Goal: Task Accomplishment & Management: Use online tool/utility

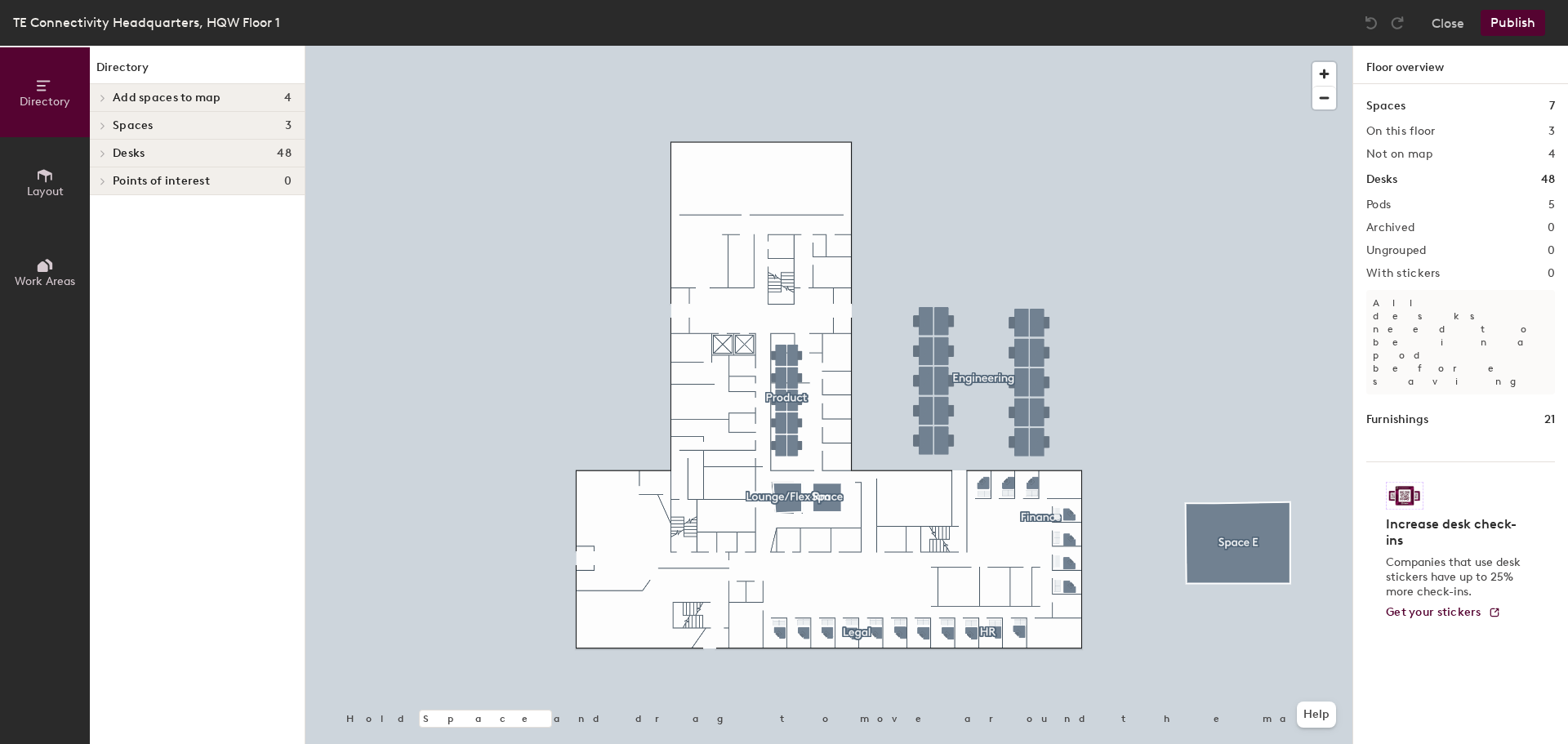
click at [43, 184] on span "Layout" at bounding box center [45, 191] width 37 height 14
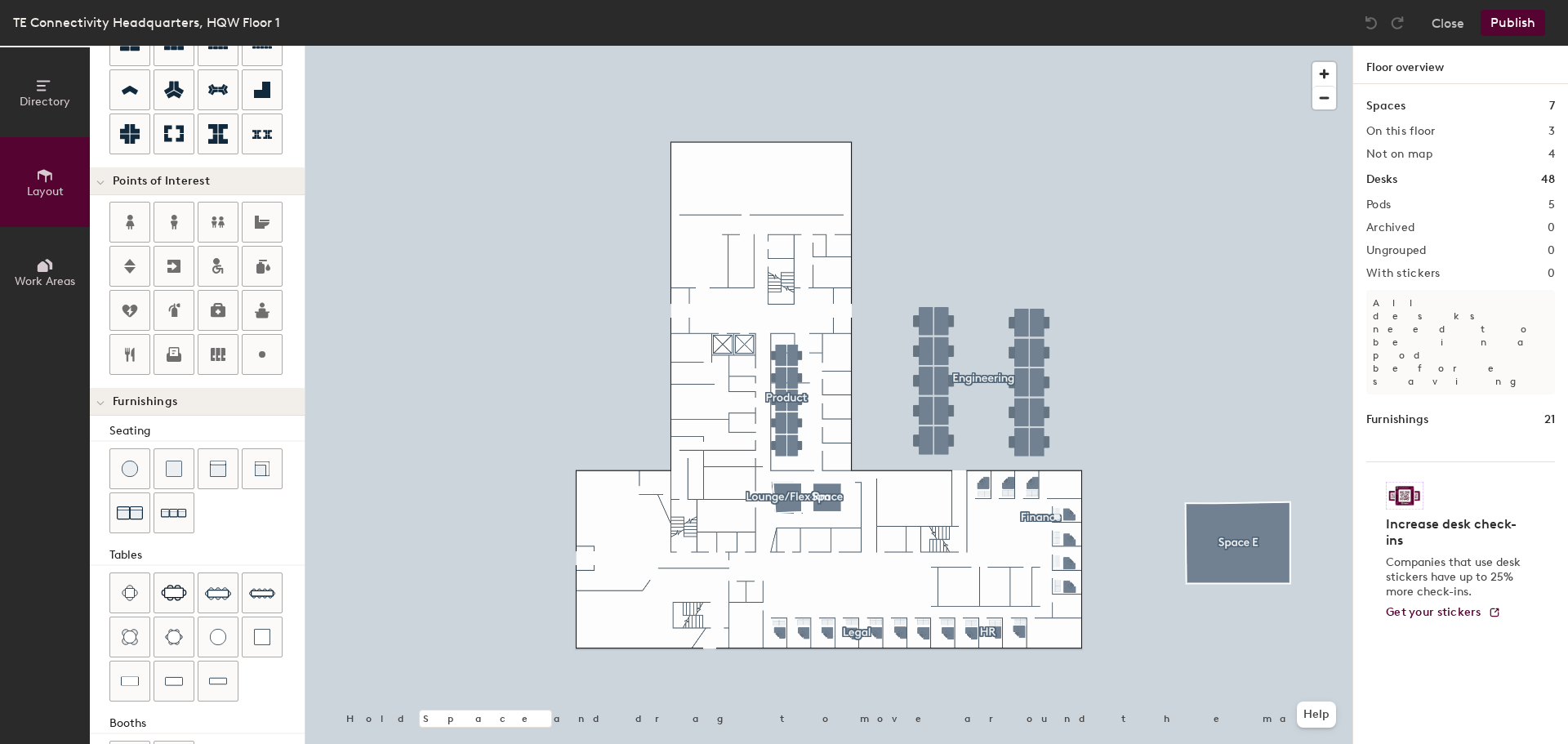
scroll to position [288, 0]
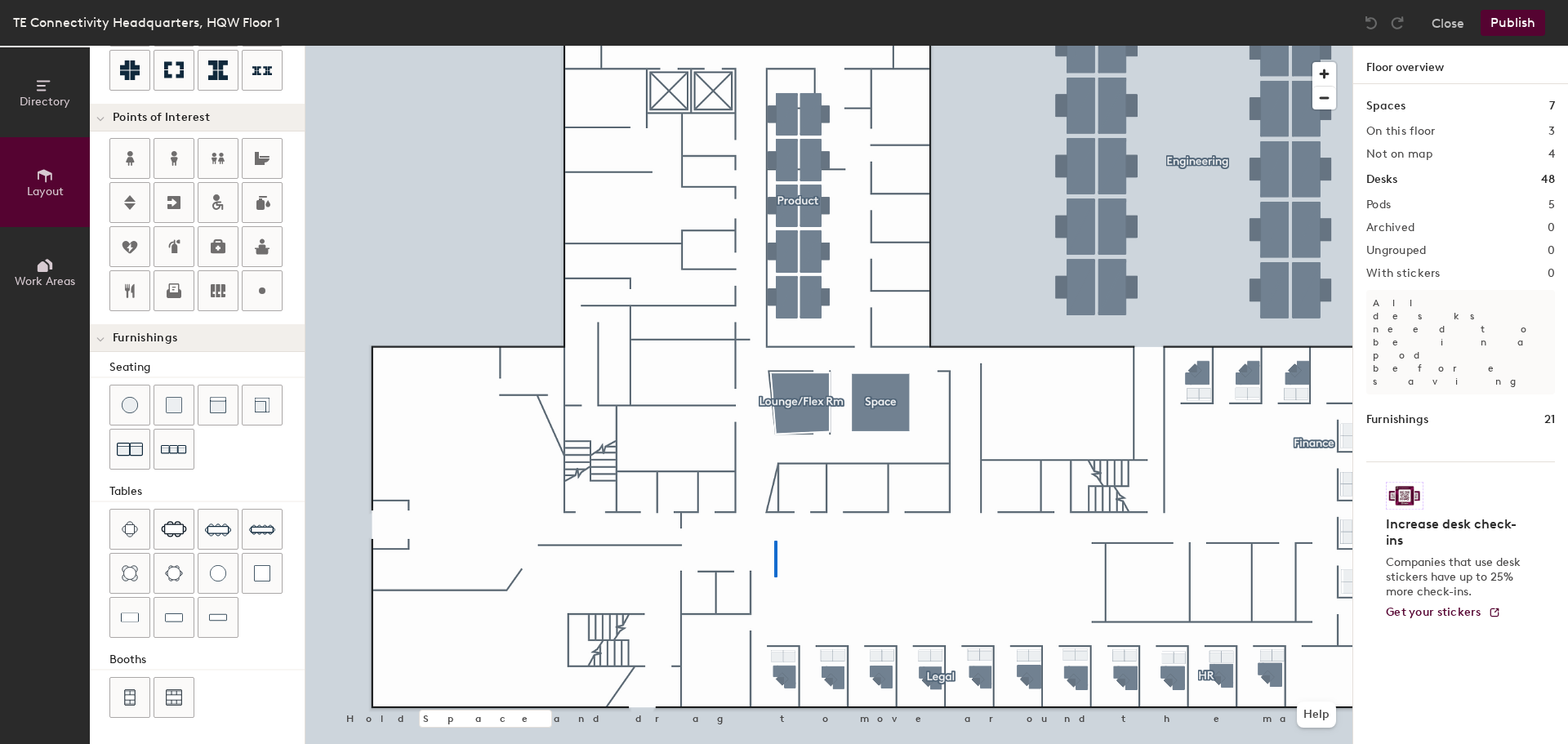
click at [775, 46] on div at bounding box center [829, 46] width 1047 height 0
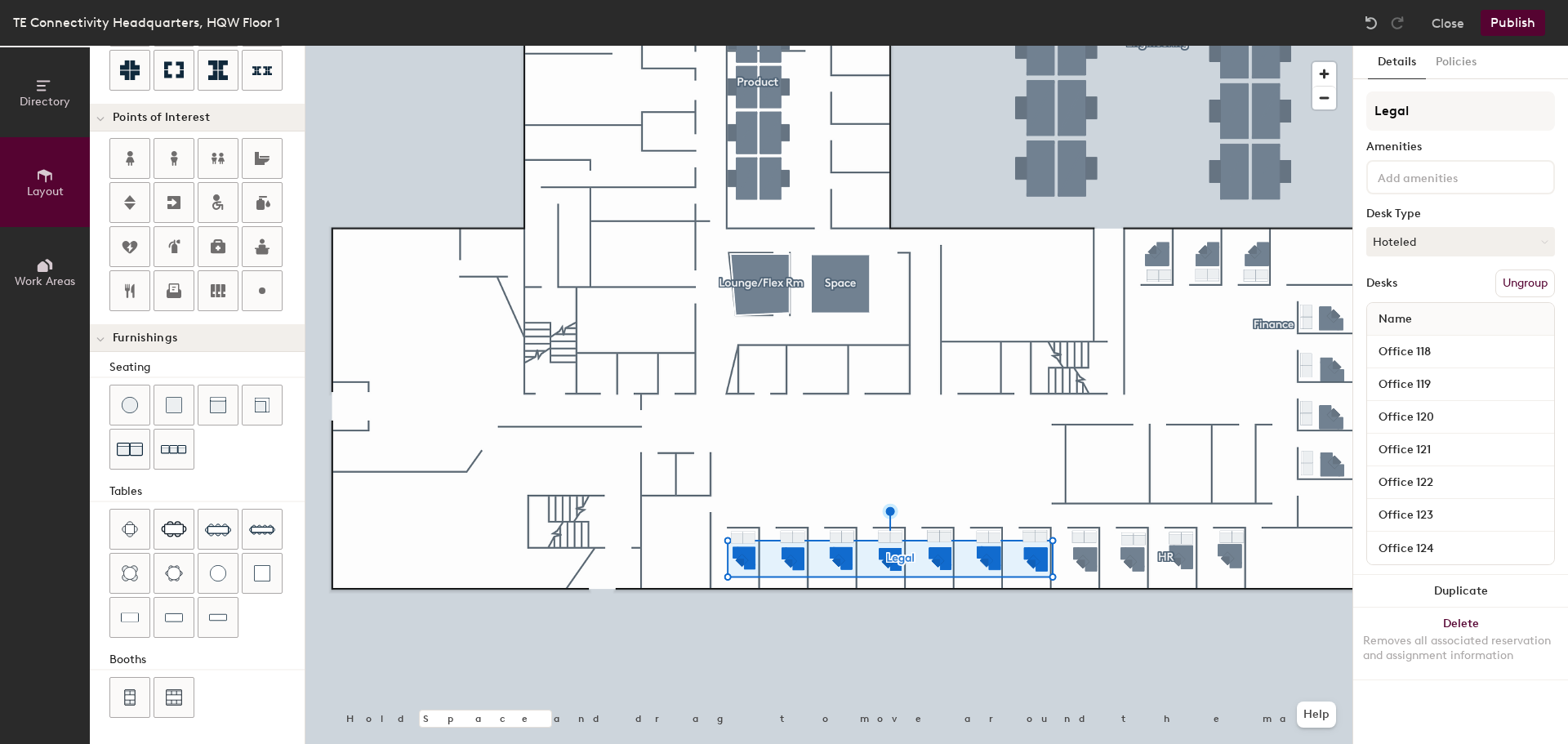
type input "20"
click at [1457, 55] on button "Policies" at bounding box center [1456, 62] width 60 height 33
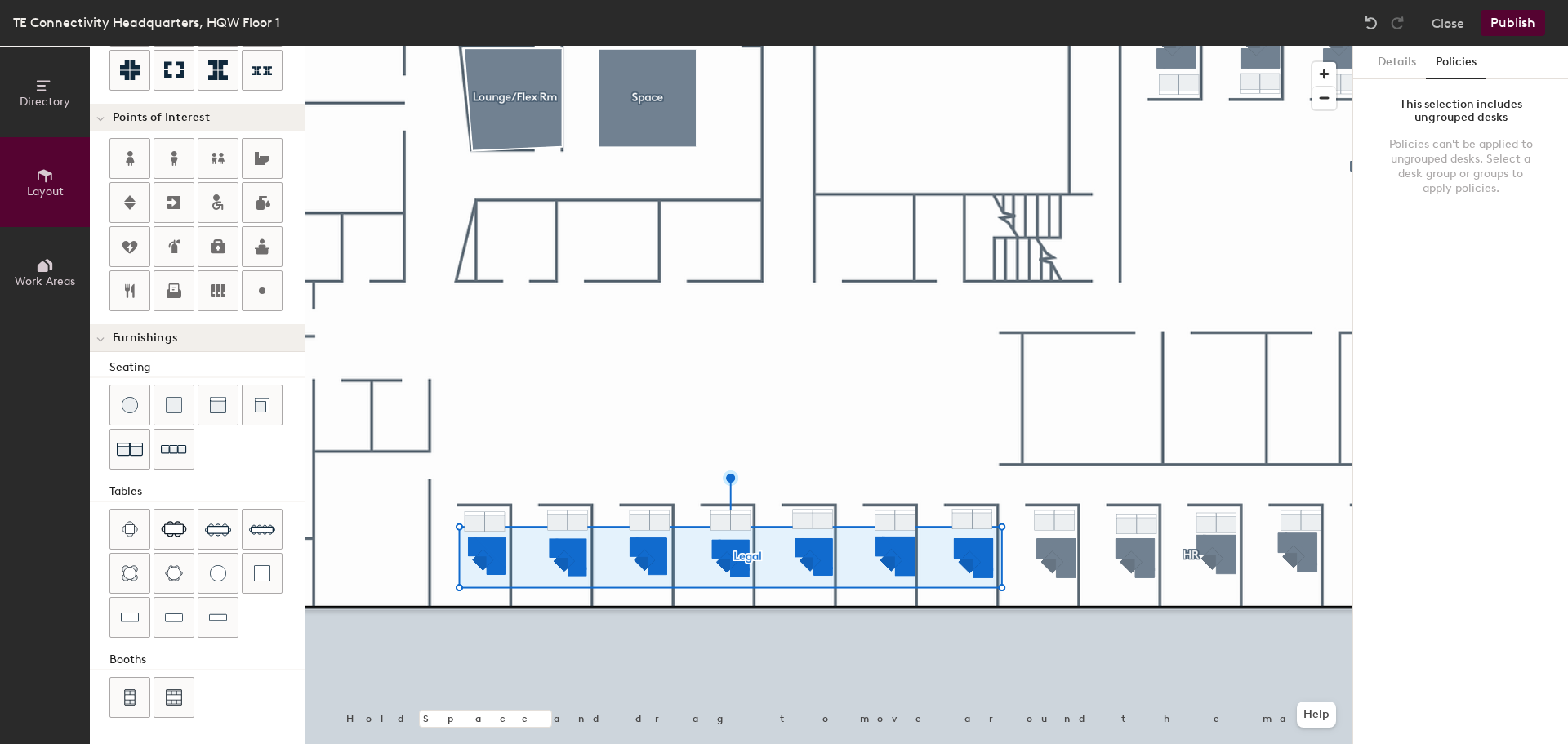
scroll to position [0, 0]
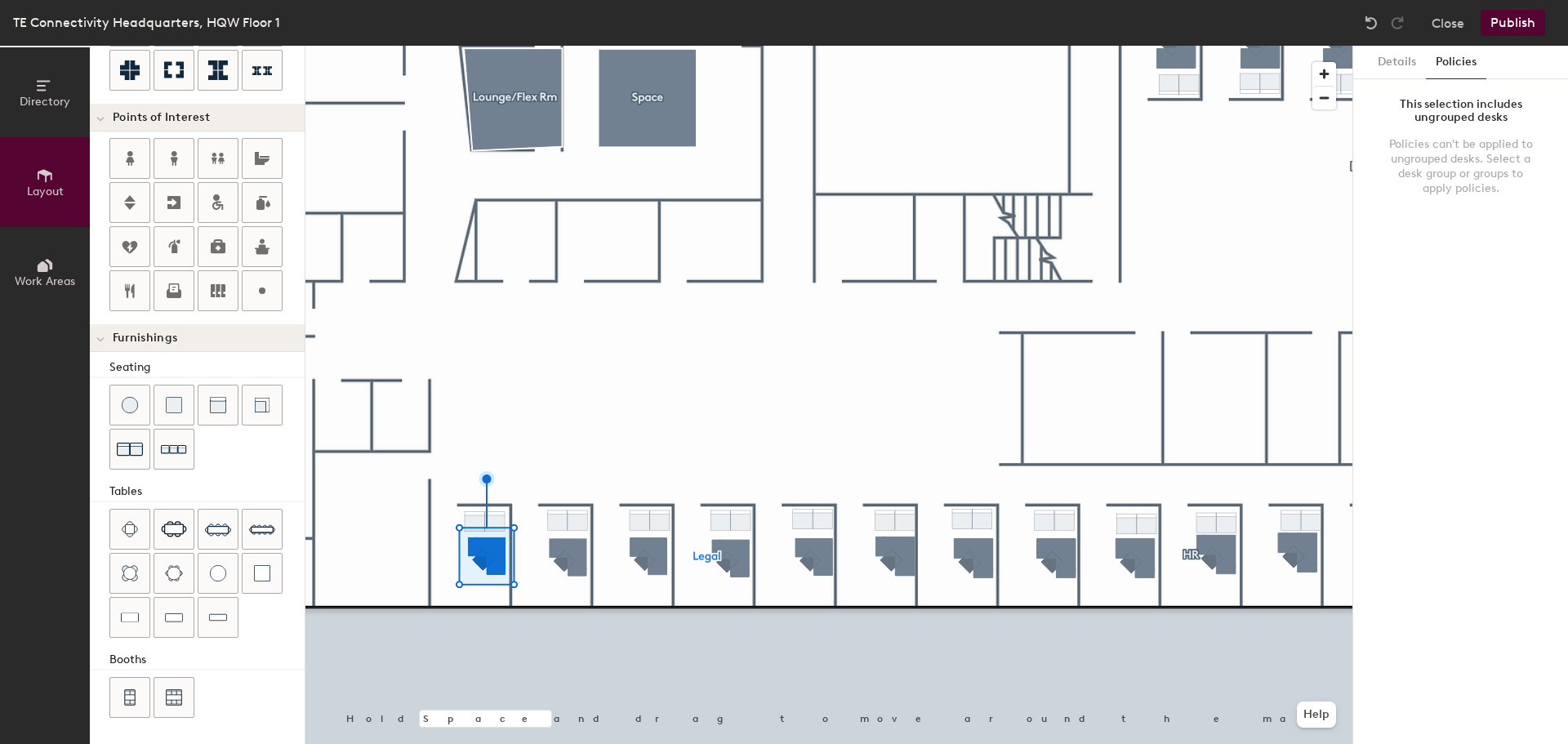
type input "80"
click at [1400, 56] on button "Details" at bounding box center [1397, 62] width 58 height 33
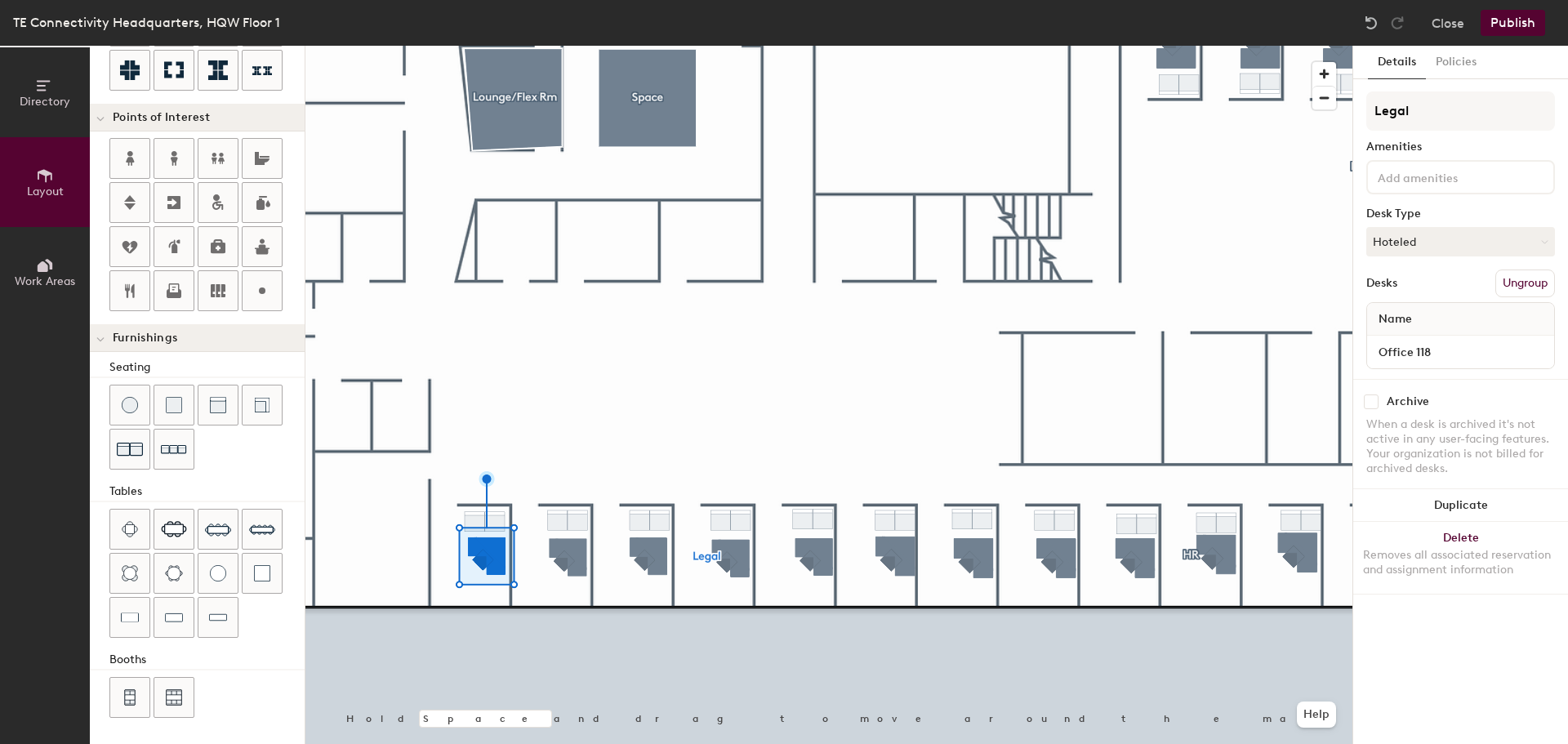
click at [32, 82] on button "Directory" at bounding box center [45, 92] width 90 height 90
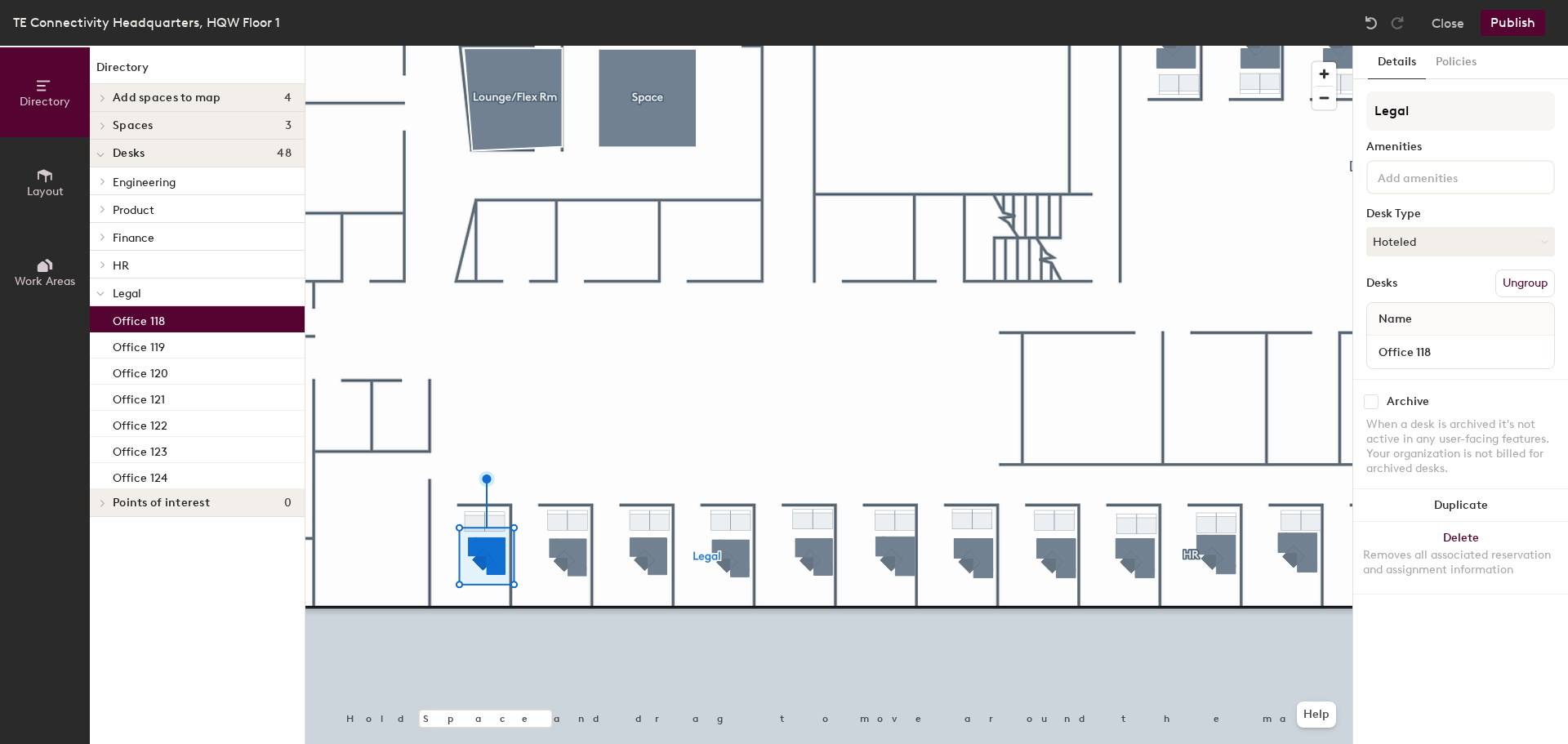
click at [118, 327] on p "Office 118" at bounding box center [139, 319] width 52 height 19
drag, startPoint x: 128, startPoint y: 320, endPoint x: 116, endPoint y: 324, distance: 12.6
click at [116, 324] on p "Office 118" at bounding box center [139, 319] width 52 height 19
click at [102, 265] on icon at bounding box center [102, 265] width 6 height 8
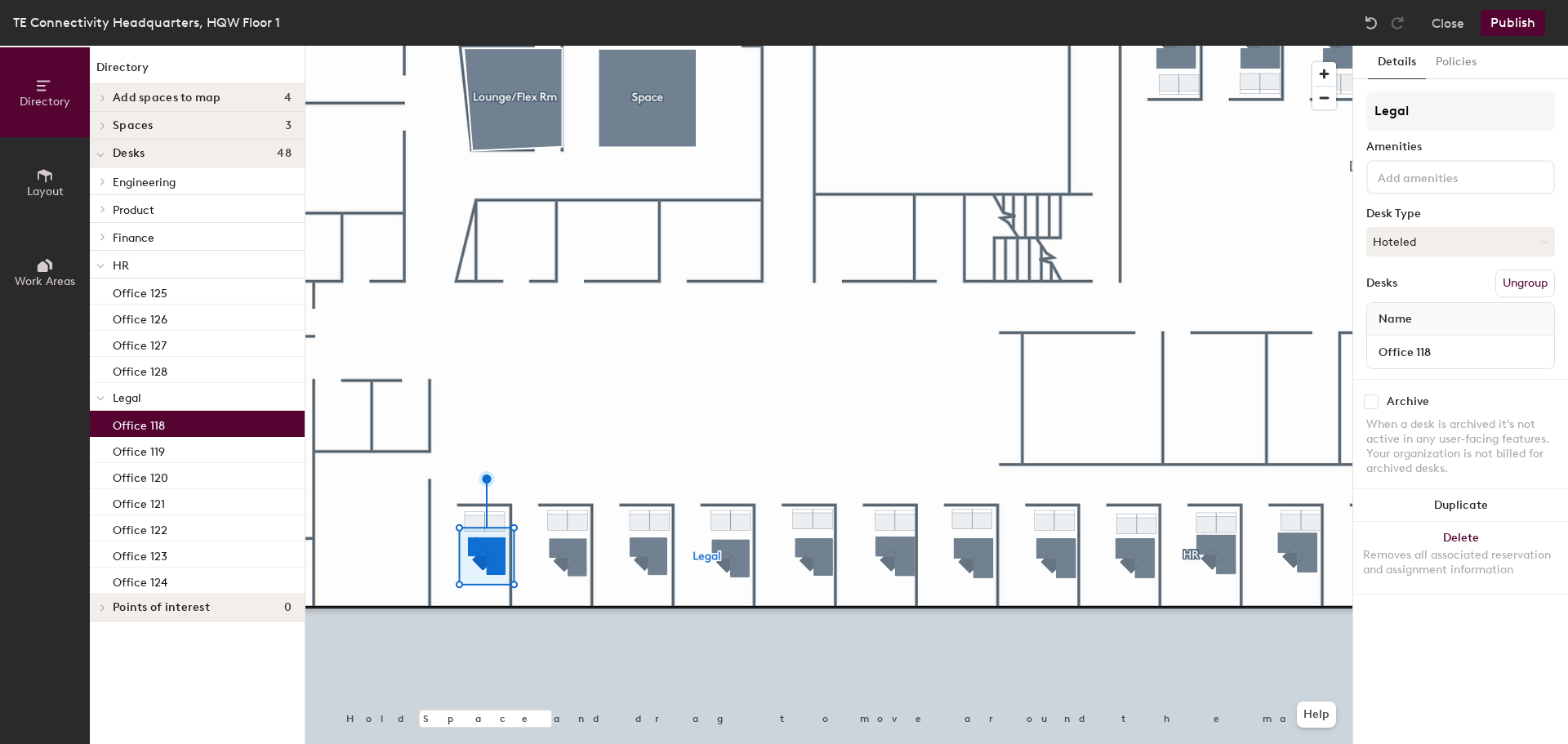
click at [103, 236] on icon at bounding box center [103, 237] width 4 height 6
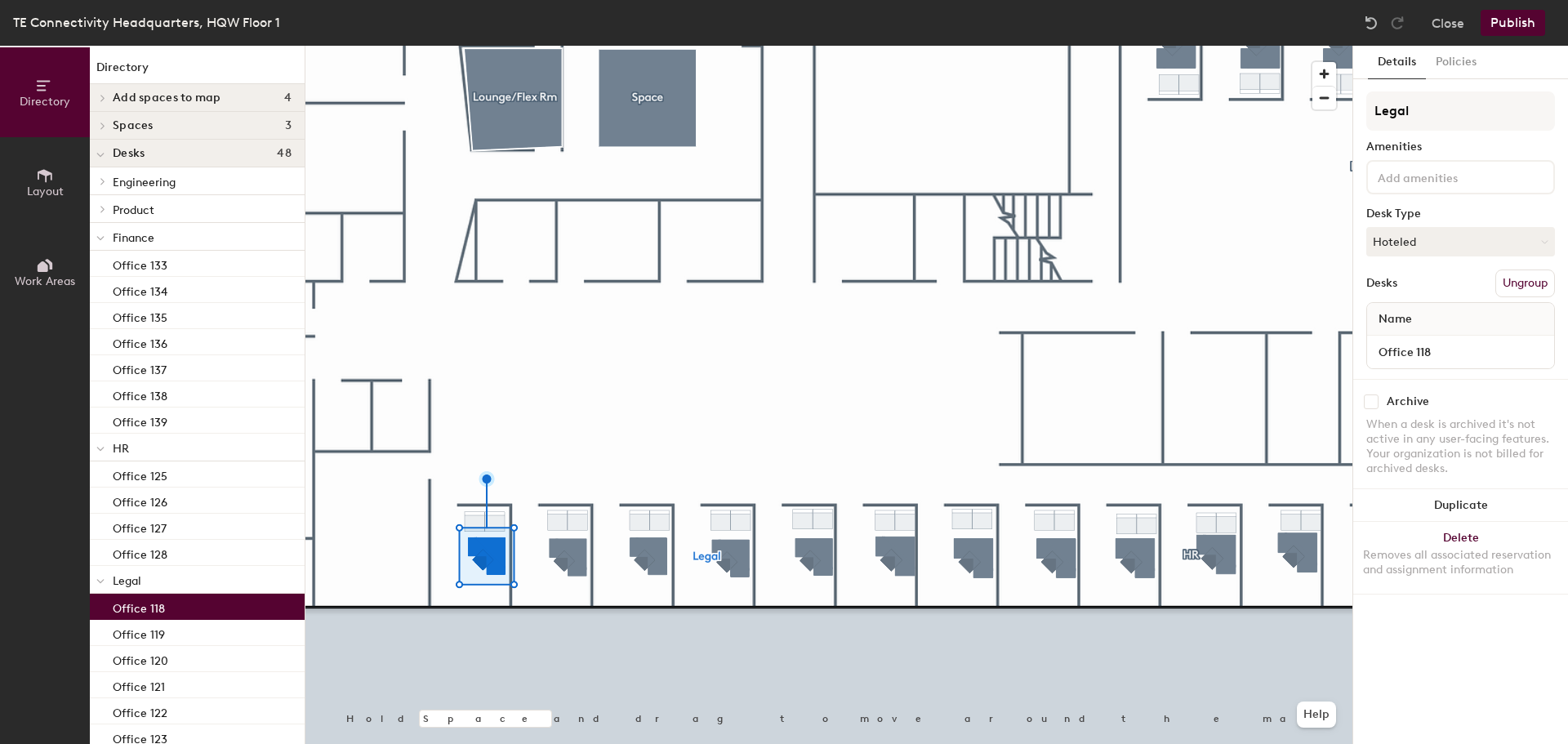
click at [100, 209] on icon at bounding box center [102, 209] width 6 height 8
click at [100, 209] on icon at bounding box center [100, 210] width 8 height 6
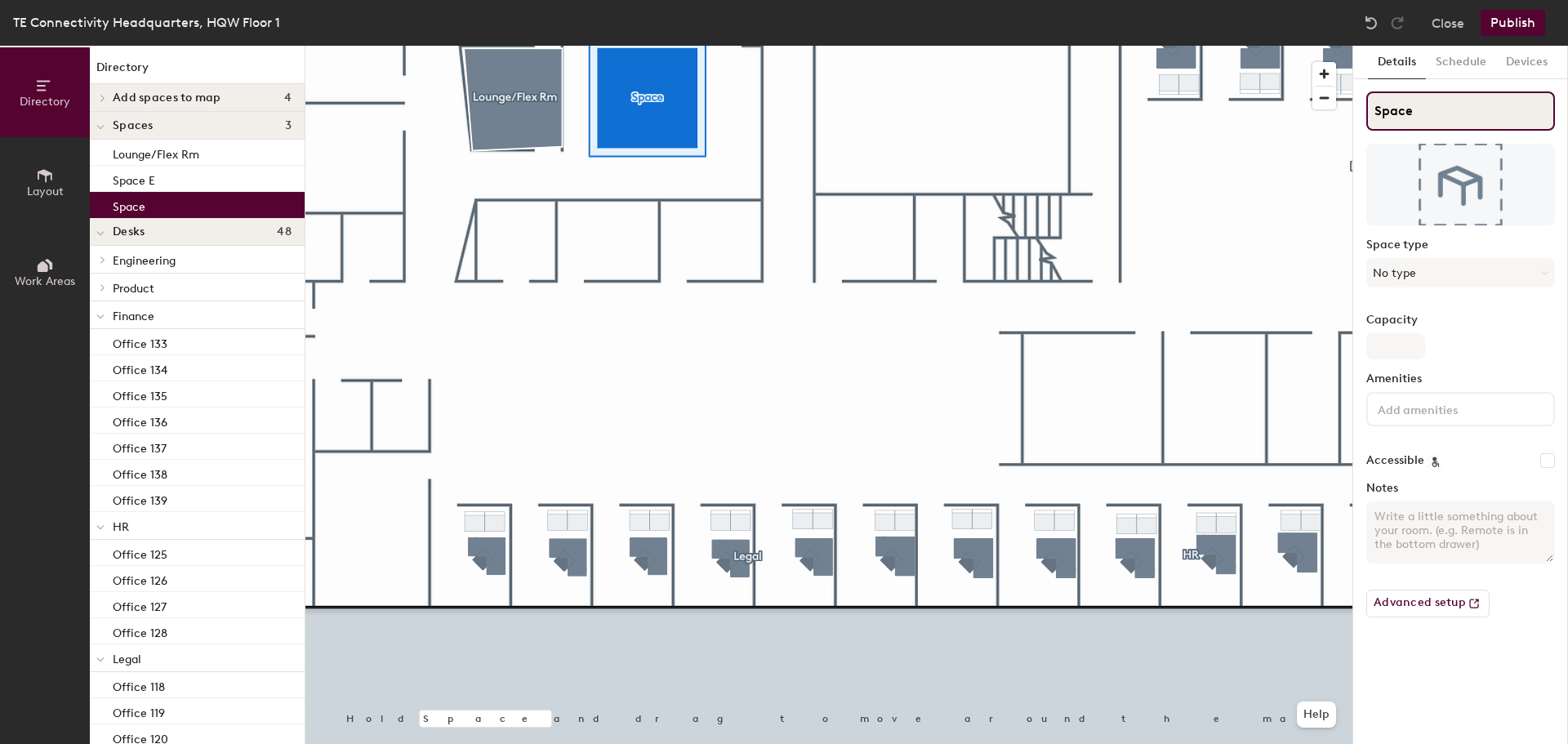
click at [1454, 98] on input "Space" at bounding box center [1461, 110] width 189 height 39
click at [1437, 107] on input "Space" at bounding box center [1461, 110] width 189 height 39
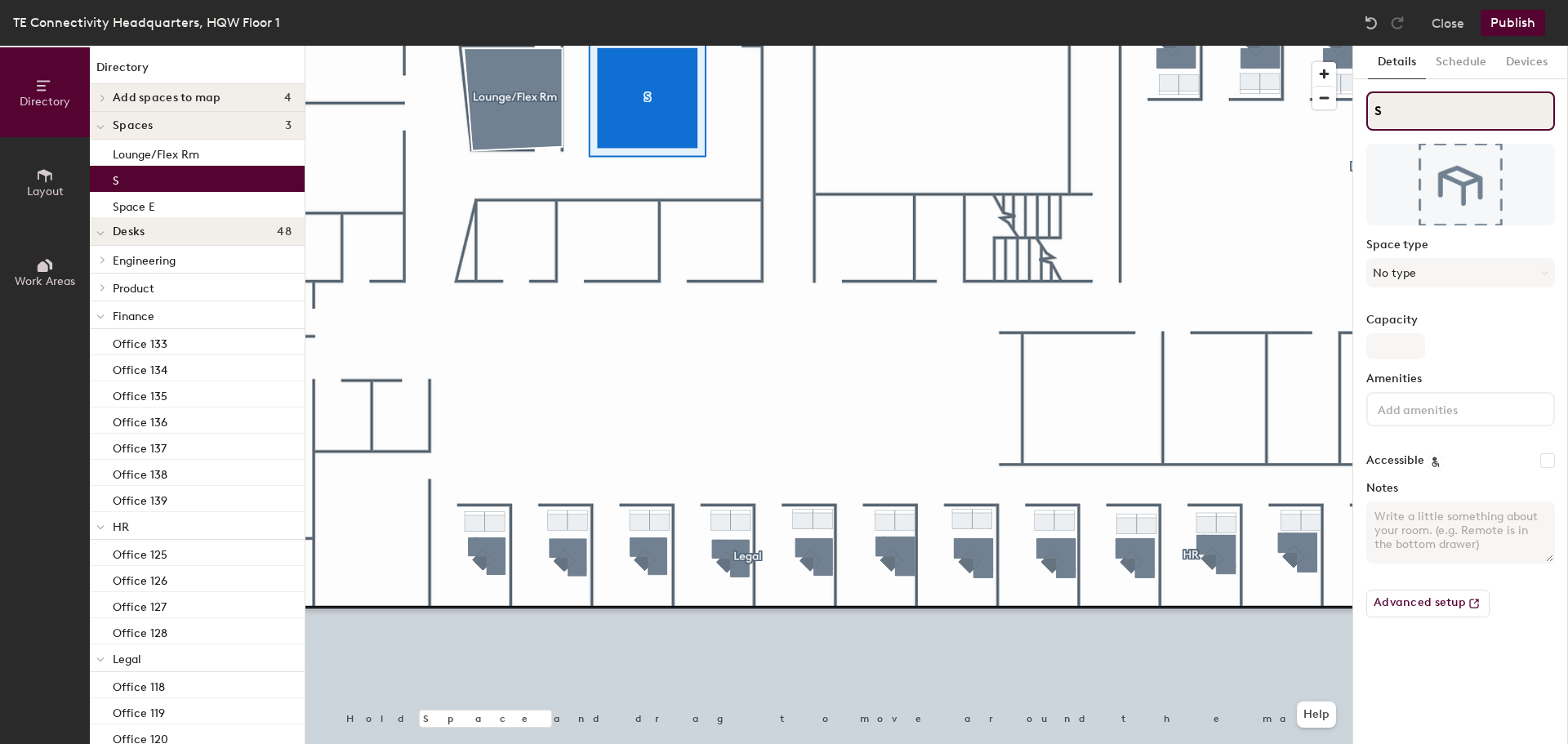
type input "S"
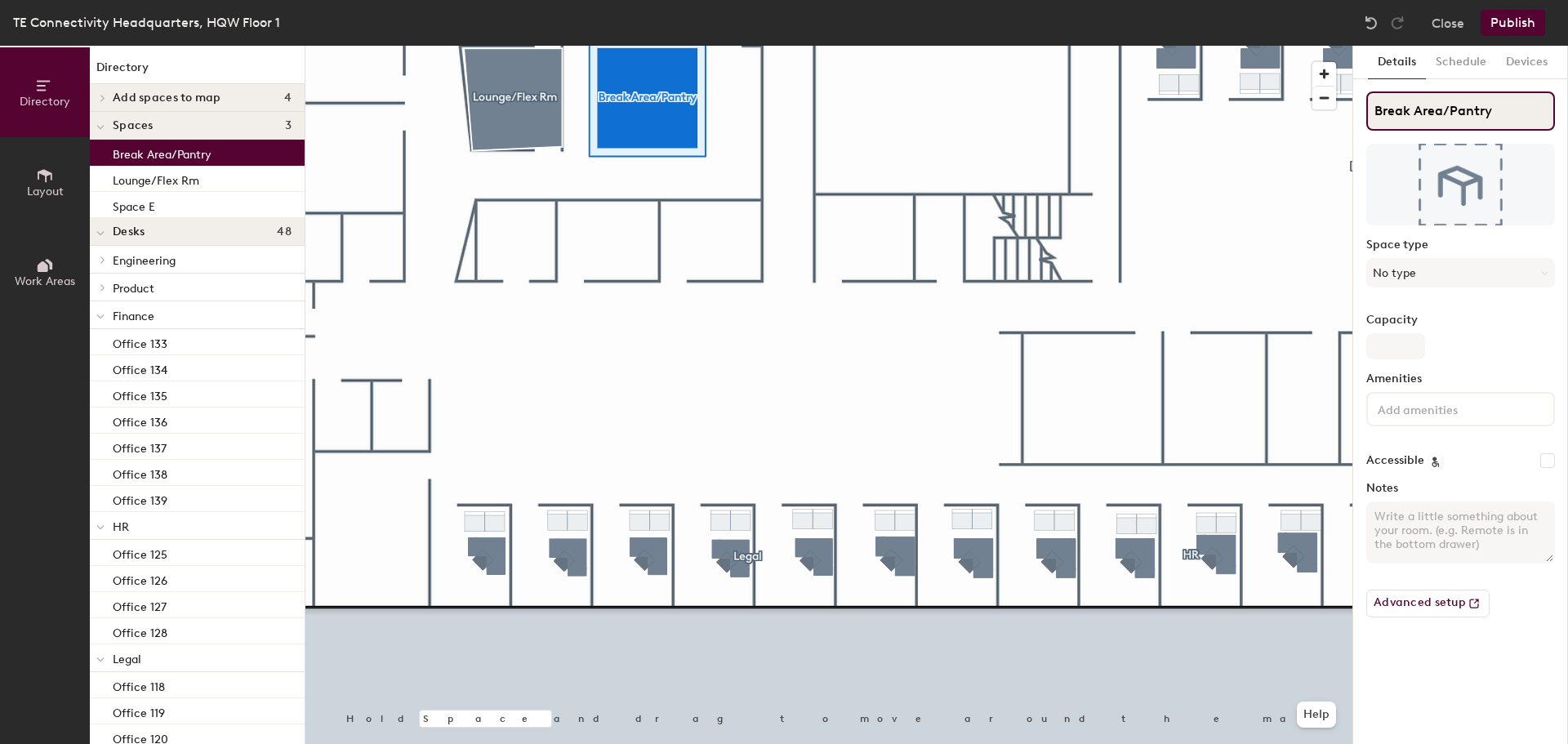
type input "Break Area/Pantry"
click at [1381, 605] on button "Advanced setup" at bounding box center [1428, 603] width 124 height 28
